Goal: Transaction & Acquisition: Purchase product/service

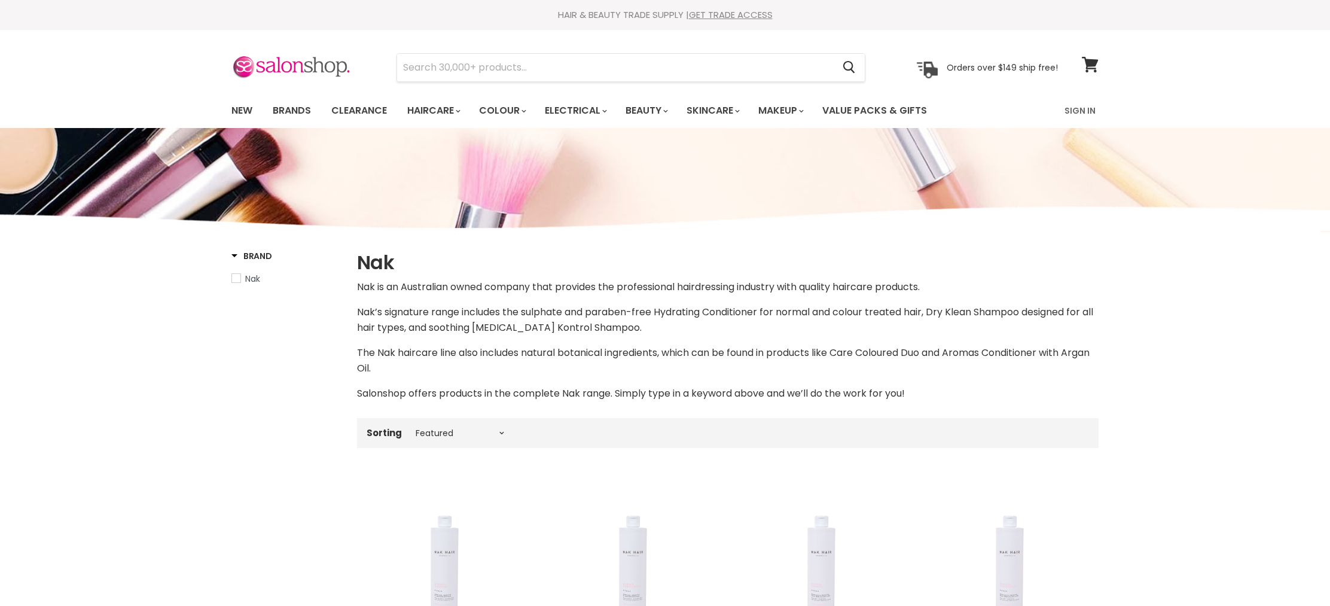
select select "manual"
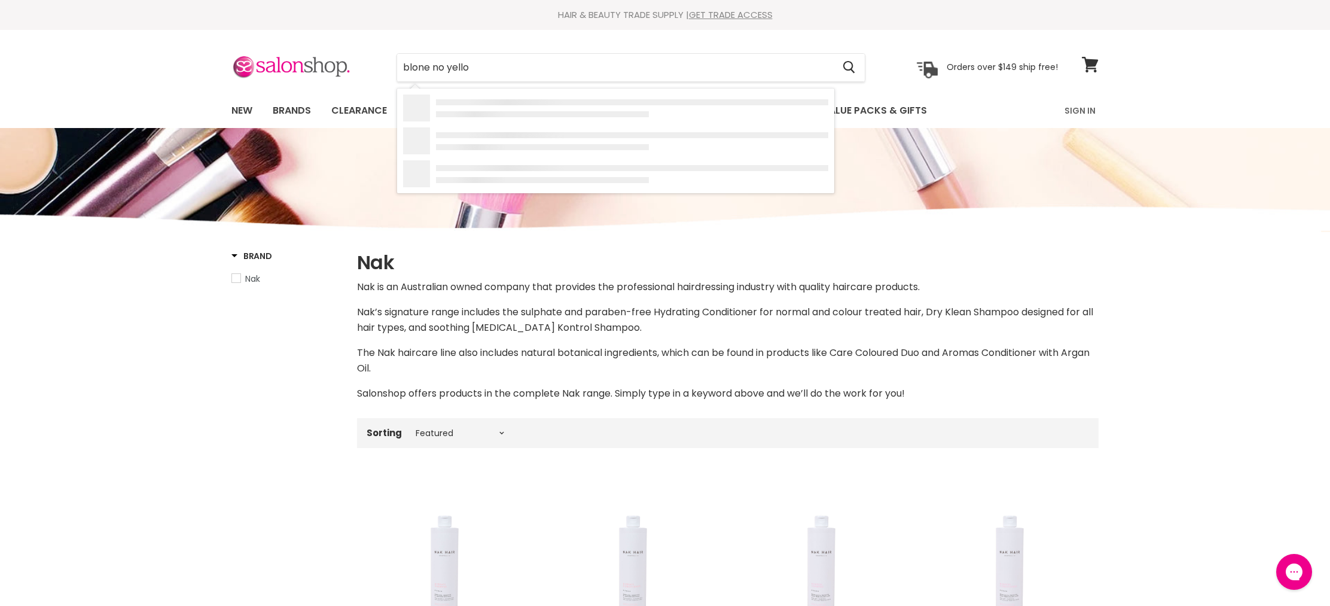
type input "blone no yellow"
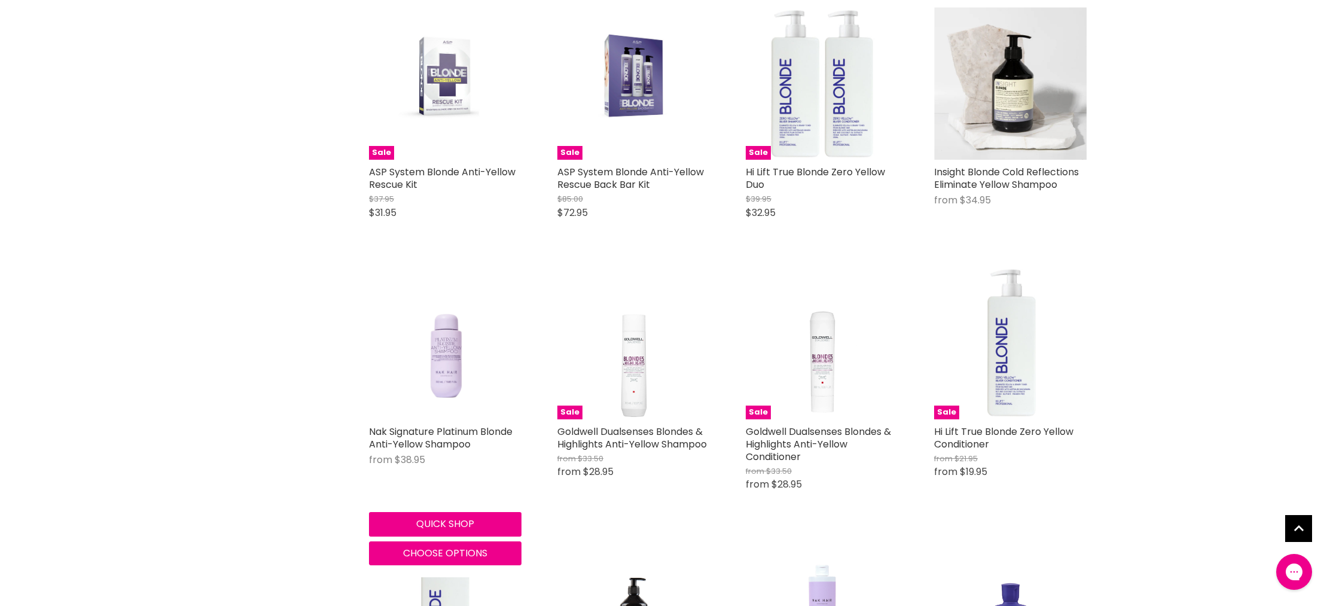
scroll to position [549, 0]
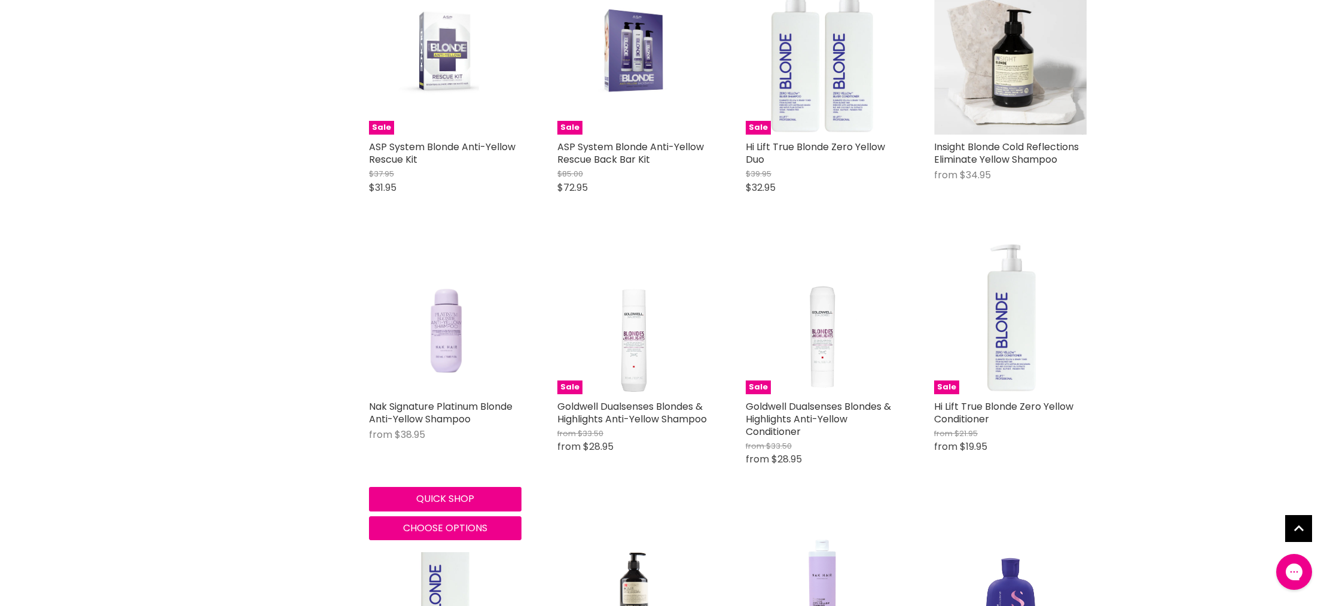
click at [459, 361] on img "Main content" at bounding box center [446, 318] width 122 height 153
